Goal: Check status

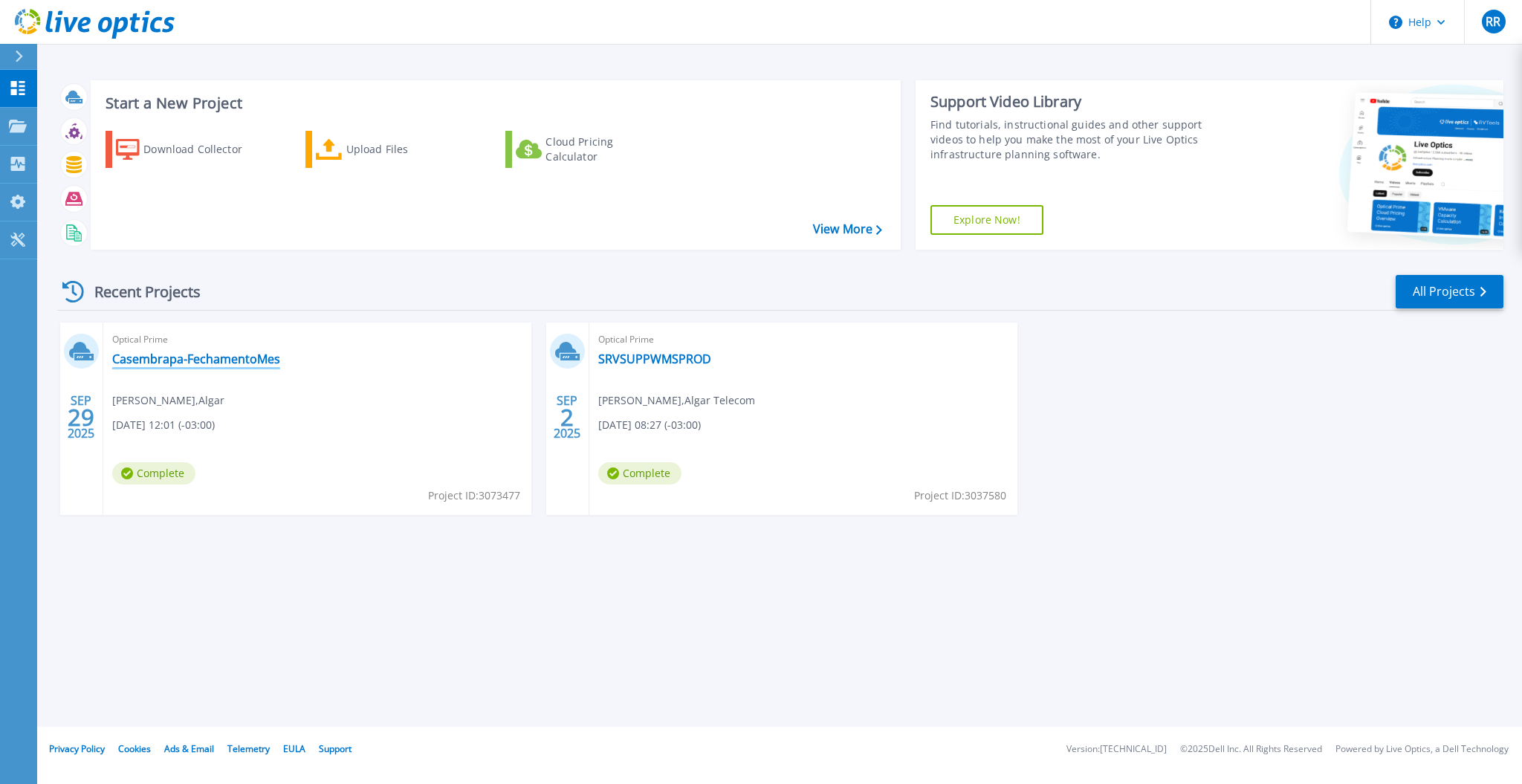
click at [149, 359] on link "Casembrapa-FechamentoMes" at bounding box center [196, 358] width 168 height 15
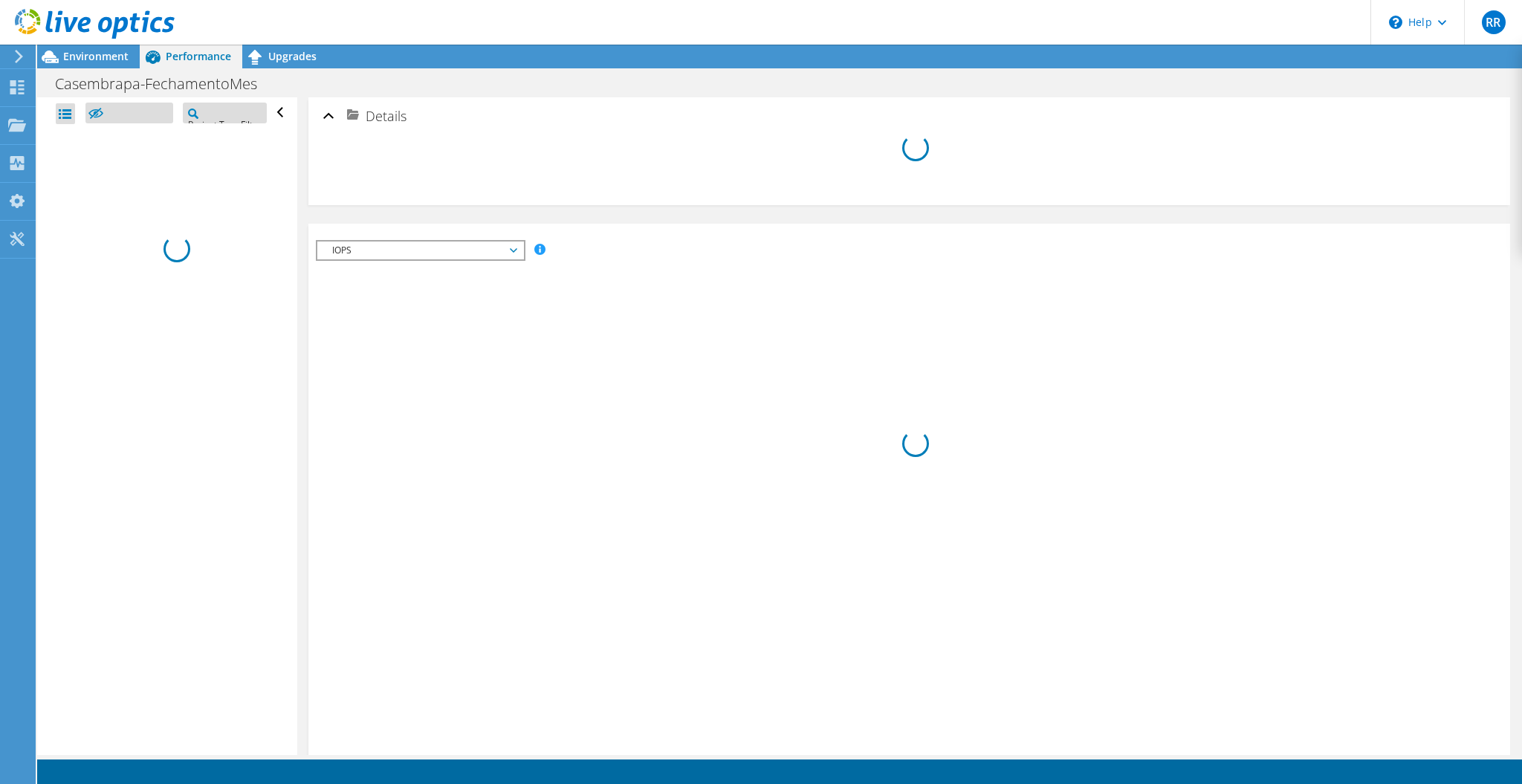
click at [199, 58] on span "Performance" at bounding box center [198, 56] width 66 height 14
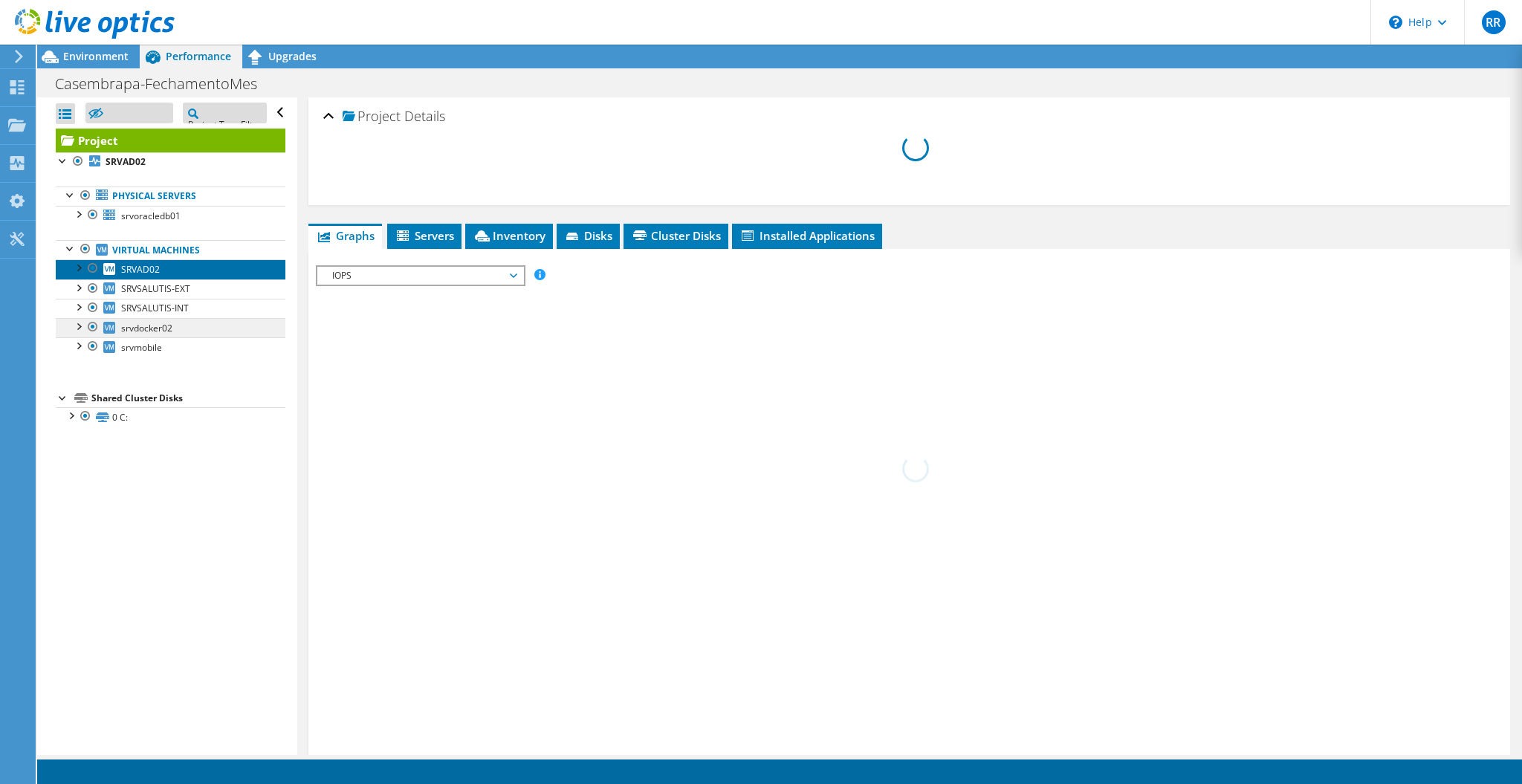
click at [110, 270] on icon at bounding box center [109, 269] width 12 height 12
click at [73, 265] on div at bounding box center [78, 266] width 15 height 15
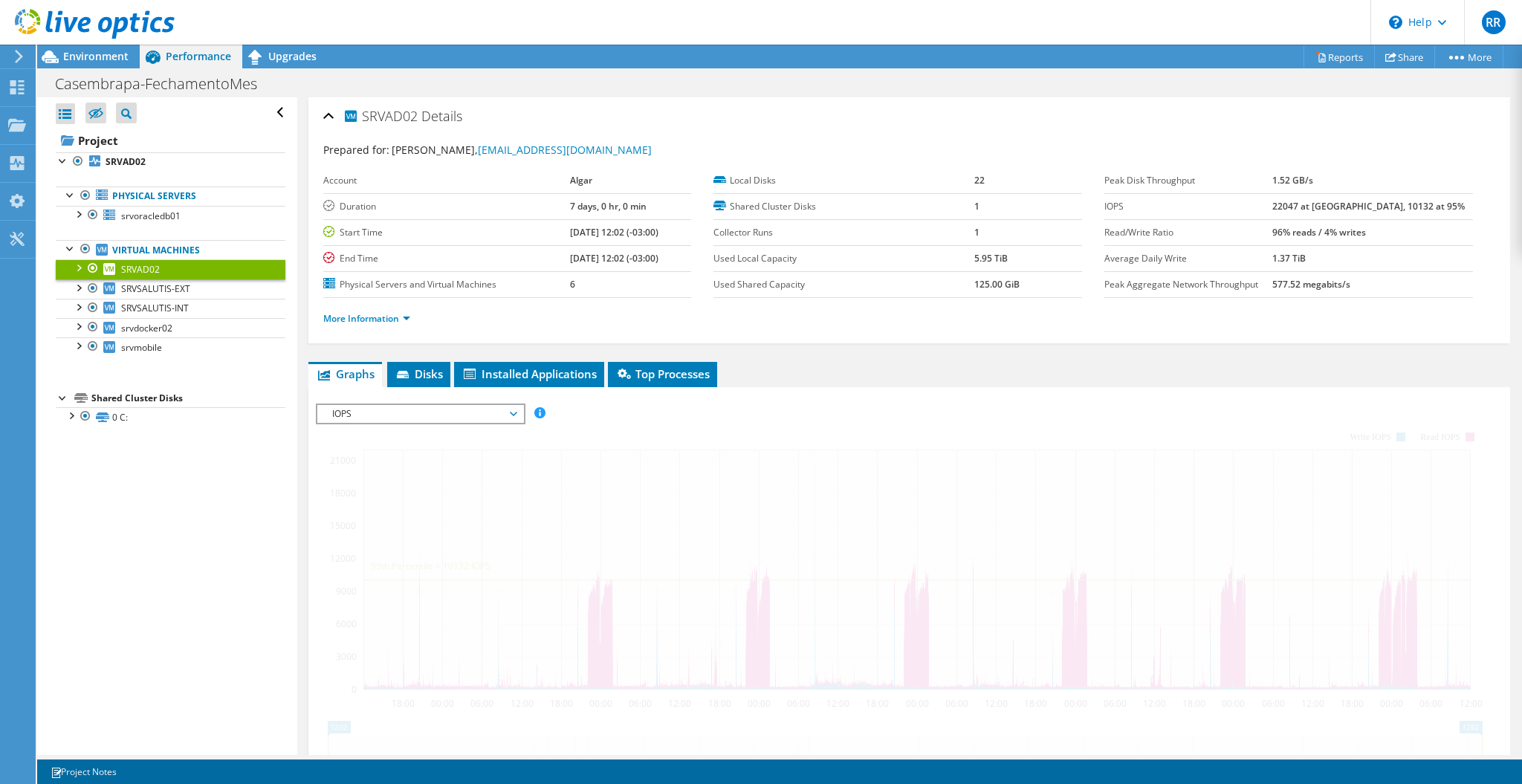
click at [508, 408] on span "IOPS" at bounding box center [420, 414] width 191 height 18
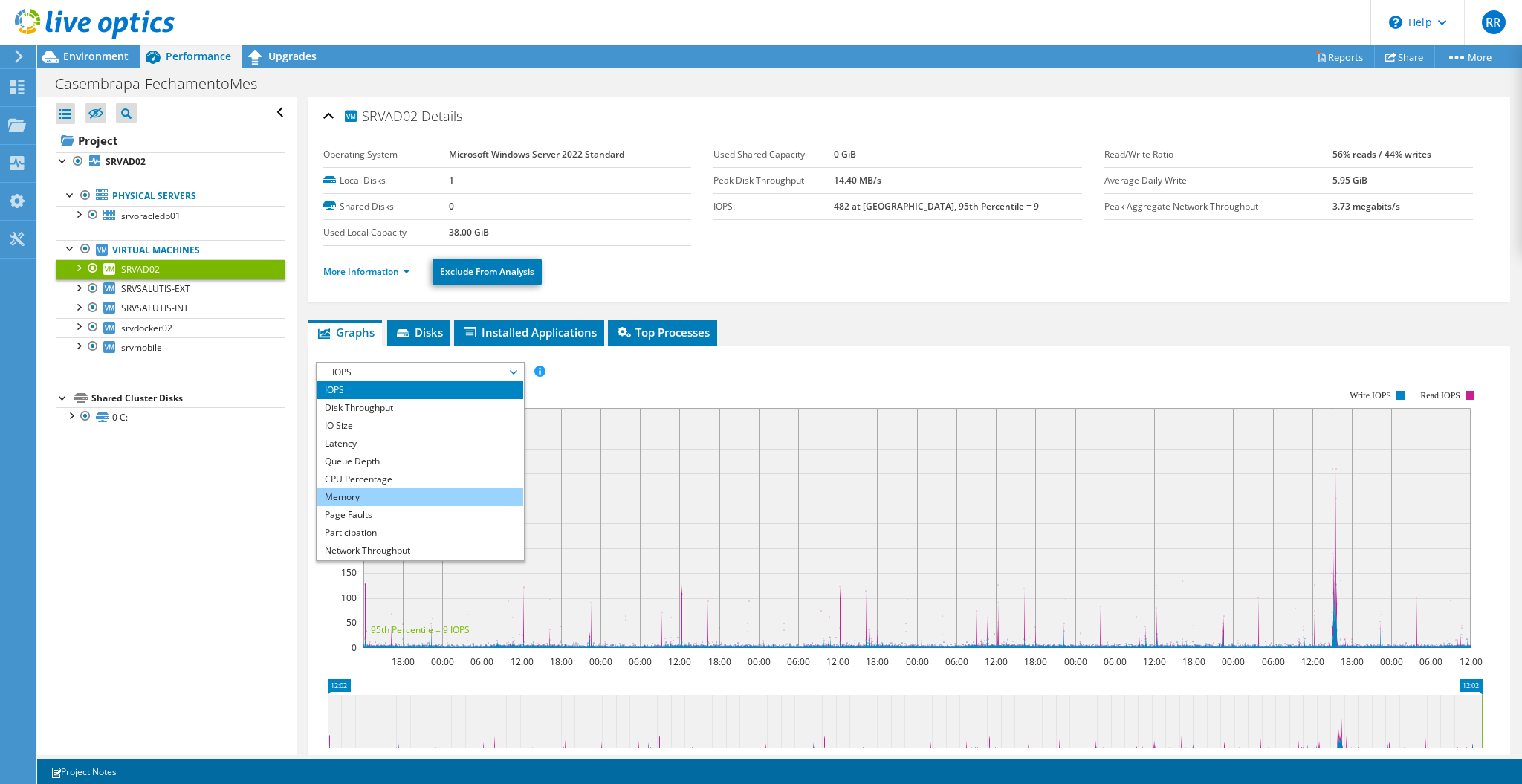
click at [380, 496] on li "Memory" at bounding box center [420, 497] width 206 height 18
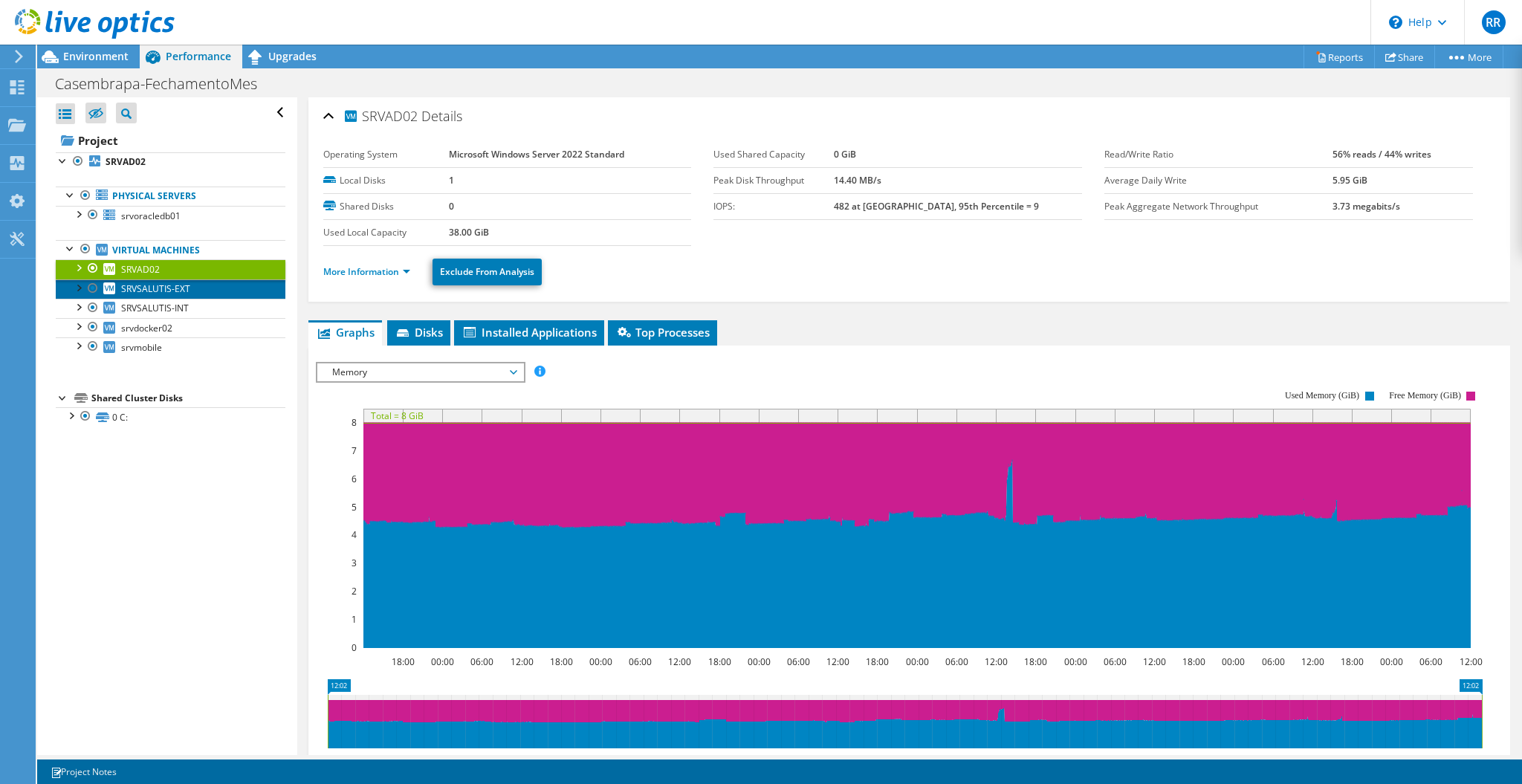
click at [134, 294] on span "SRVSALUTIS-EXT" at bounding box center [155, 289] width 69 height 13
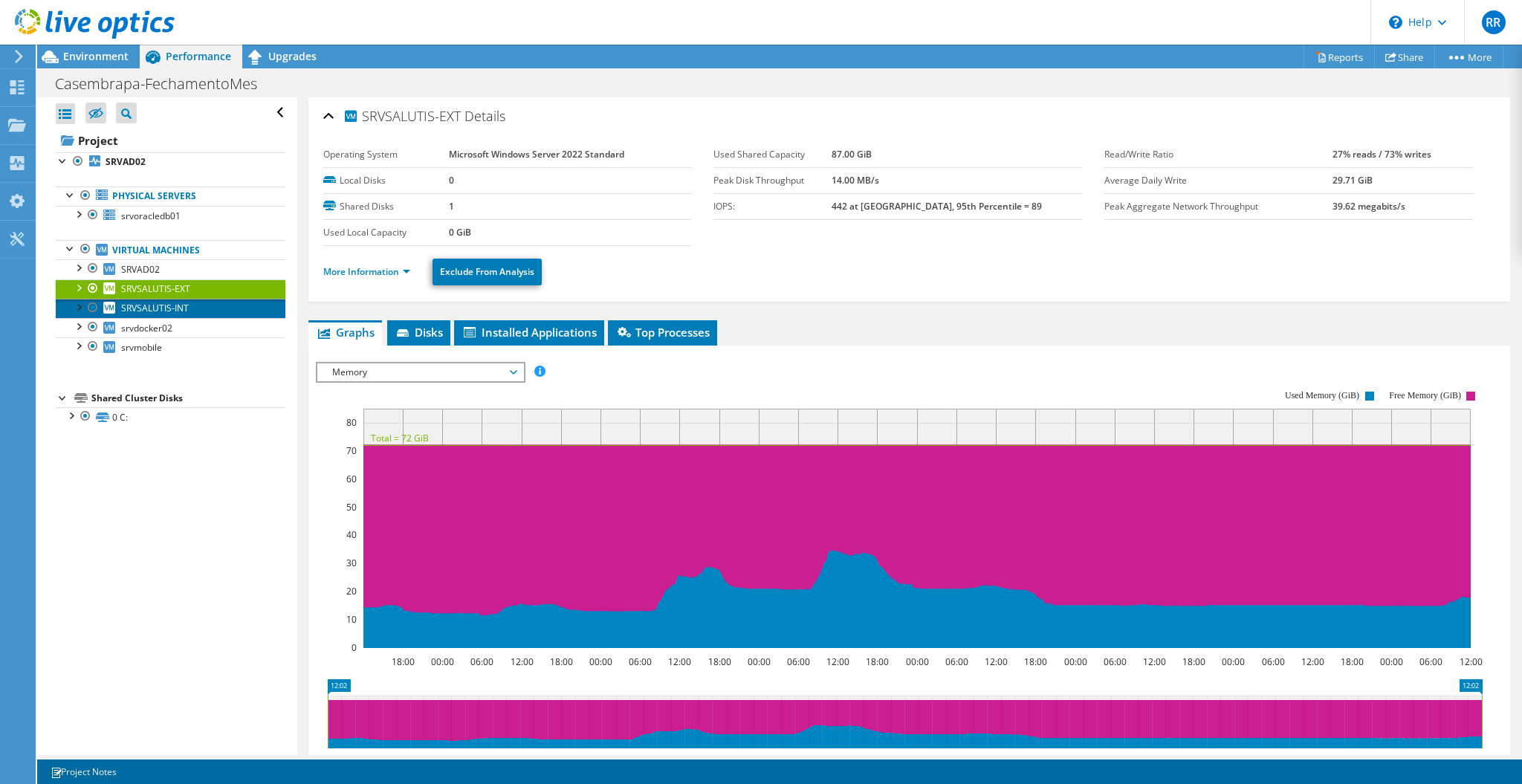
click at [182, 306] on span "SRVSALUTIS-INT" at bounding box center [154, 308] width 68 height 13
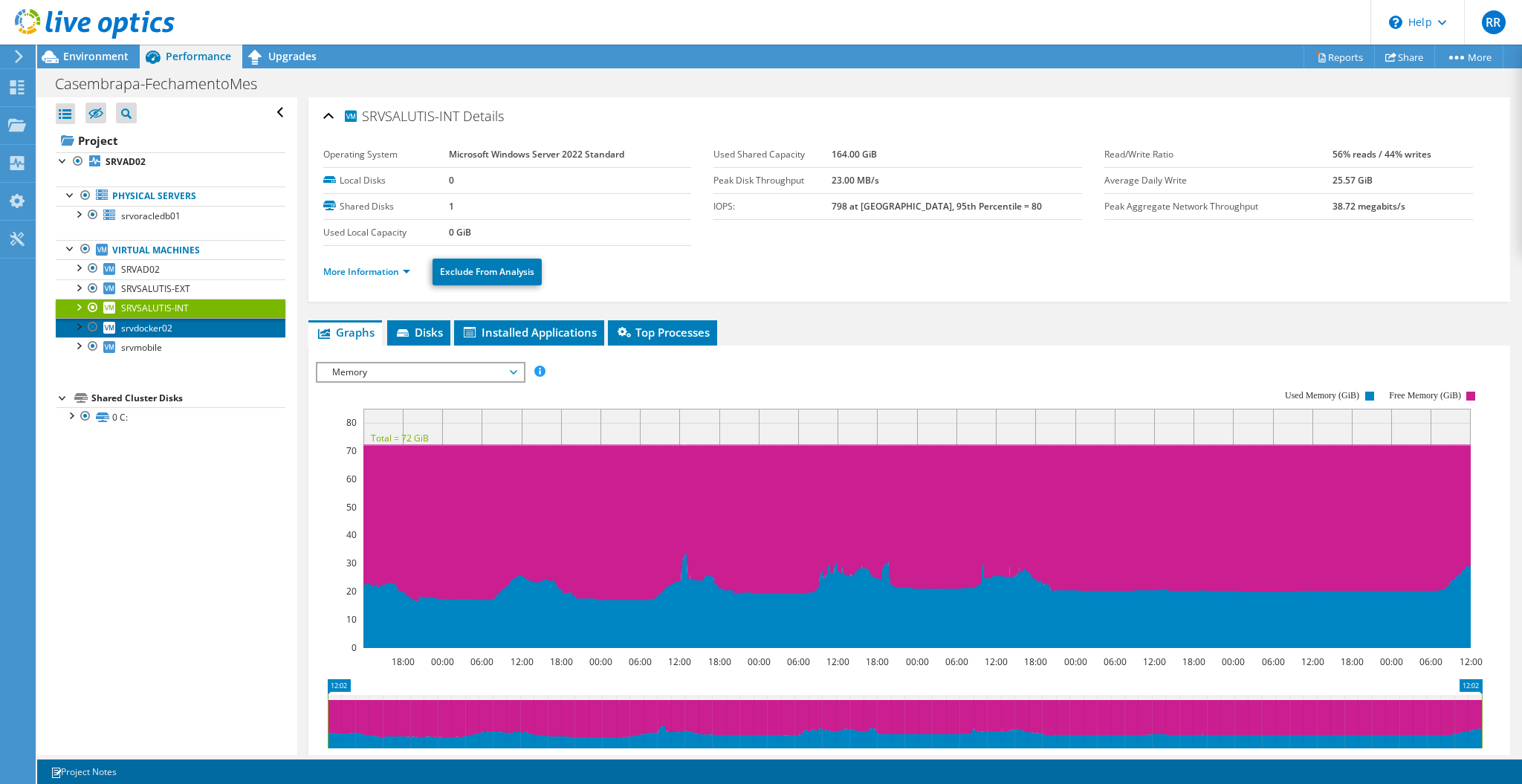
click at [142, 328] on span "srvdocker02" at bounding box center [146, 328] width 51 height 13
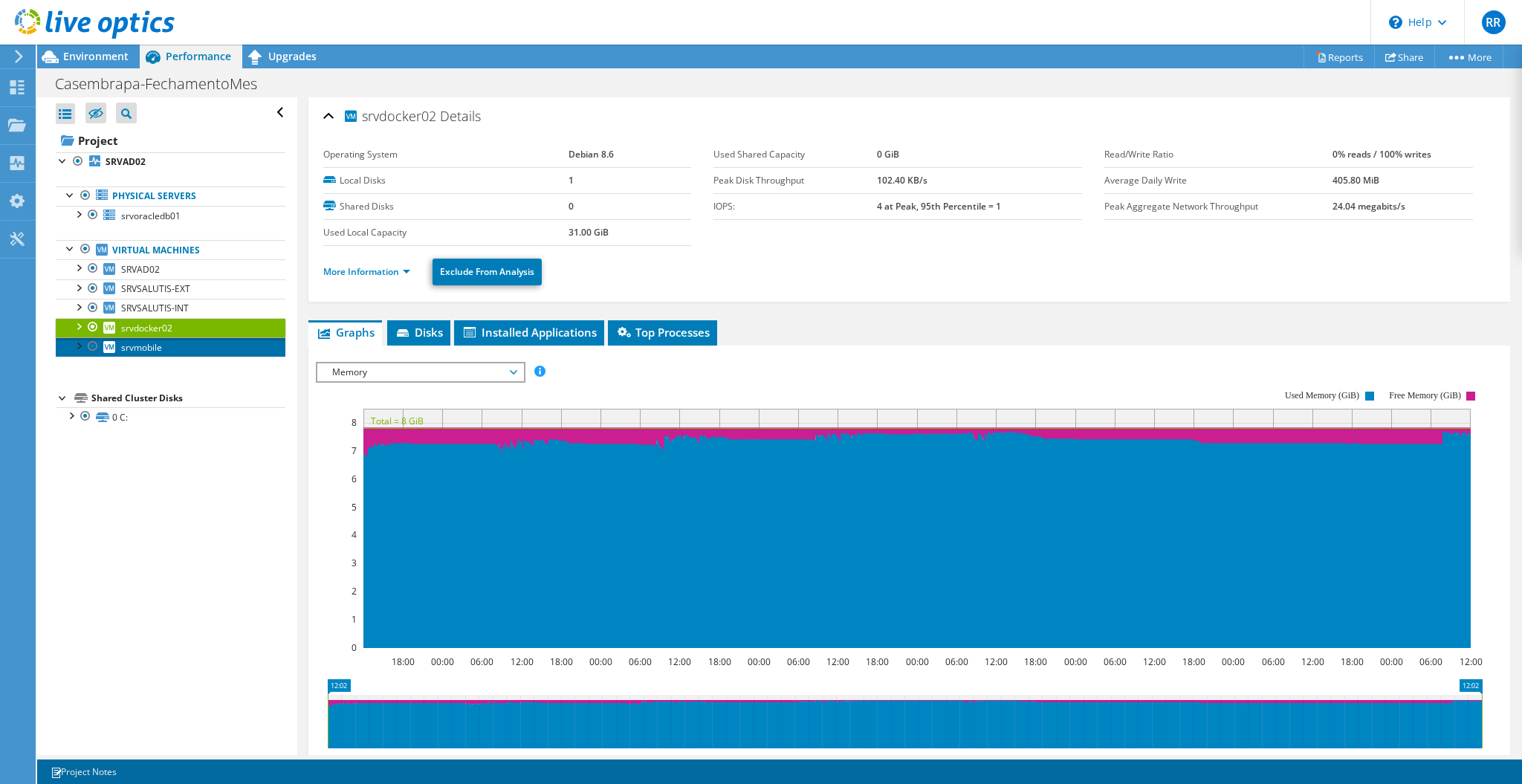
click at [140, 350] on span "srvmobile" at bounding box center [141, 347] width 41 height 13
